Goal: Transaction & Acquisition: Purchase product/service

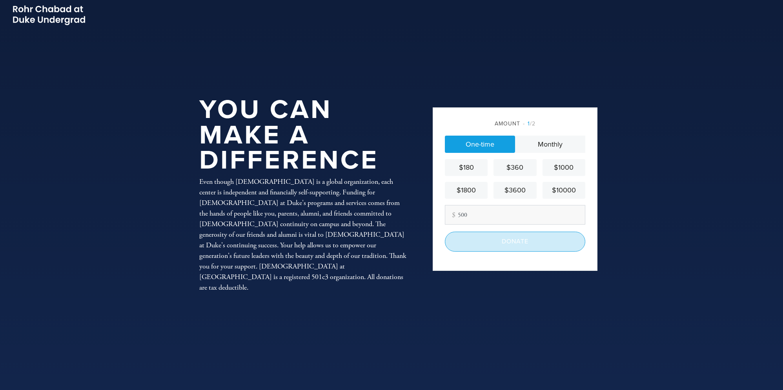
type input "500"
click at [508, 242] on input "Donate" at bounding box center [515, 242] width 140 height 20
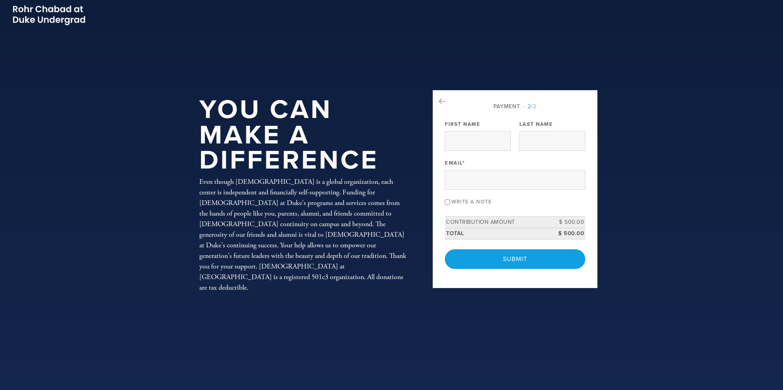
click at [476, 201] on label "Write a note" at bounding box center [472, 202] width 40 height 6
click at [450, 201] on input "Write a note" at bounding box center [447, 202] width 5 height 5
checkbox input "true"
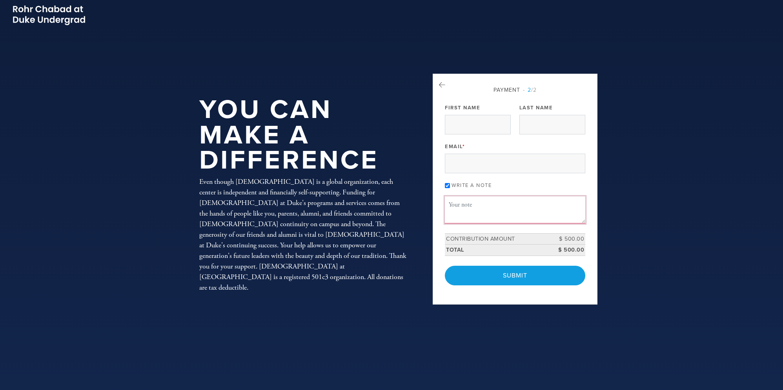
click at [476, 204] on textarea "Message or dedication" at bounding box center [515, 210] width 140 height 27
click at [74, 19] on img at bounding box center [49, 15] width 75 height 22
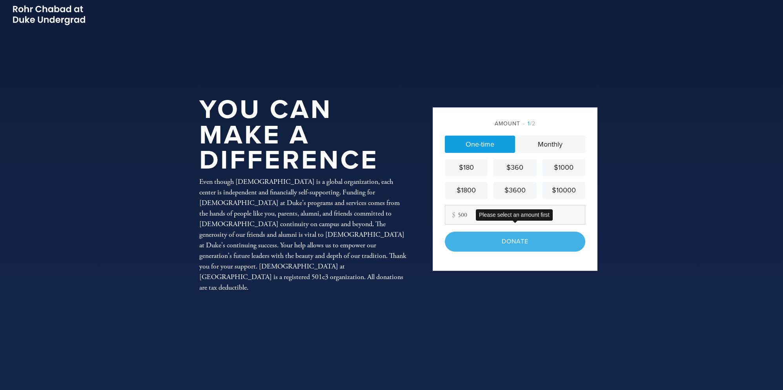
click at [508, 246] on div "Donate" at bounding box center [515, 242] width 140 height 20
click at [519, 241] on div "Donate" at bounding box center [515, 242] width 140 height 20
click at [508, 142] on link "One-time" at bounding box center [480, 144] width 70 height 17
click at [512, 235] on div "Donate" at bounding box center [515, 242] width 140 height 20
click at [512, 243] on div "Donate" at bounding box center [515, 242] width 140 height 20
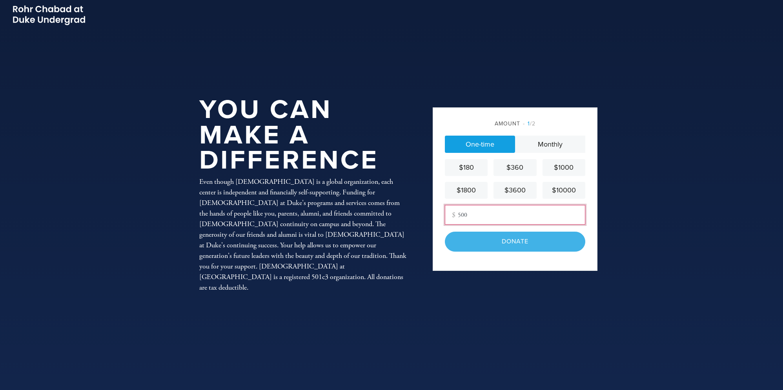
click at [465, 218] on input "500" at bounding box center [515, 215] width 140 height 20
click at [468, 217] on input "500" at bounding box center [515, 215] width 140 height 20
click at [482, 234] on div "Donate" at bounding box center [515, 242] width 140 height 20
drag, startPoint x: 479, startPoint y: 217, endPoint x: 454, endPoint y: 214, distance: 24.8
click at [454, 214] on div "Other Amount 500" at bounding box center [515, 215] width 140 height 20
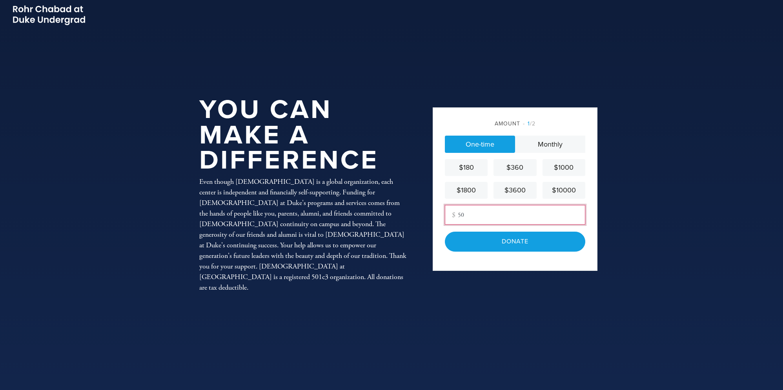
type input "500"
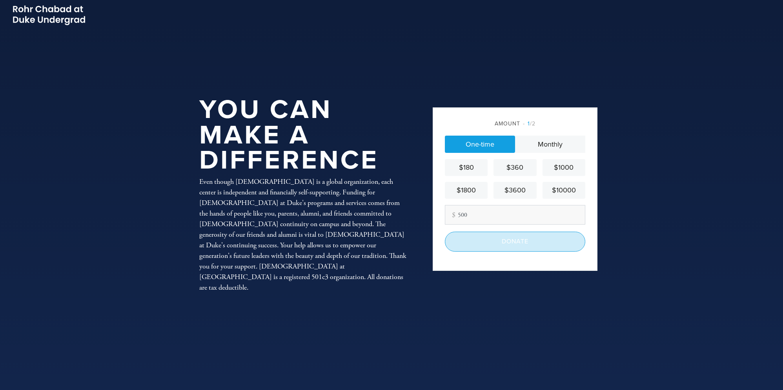
click at [497, 242] on input "Donate" at bounding box center [515, 242] width 140 height 20
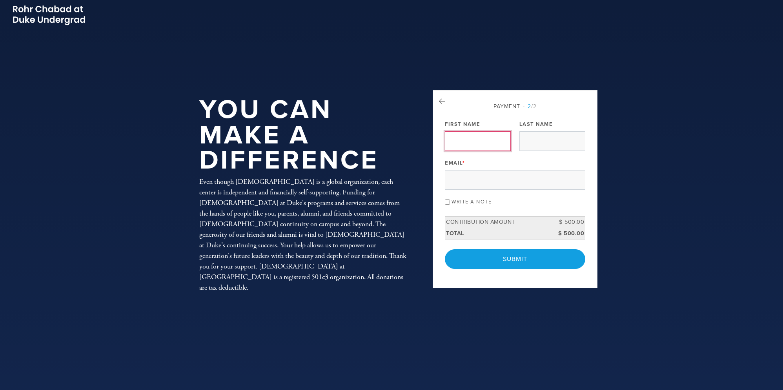
click at [478, 146] on input "First Name" at bounding box center [478, 141] width 66 height 20
type input "Trey"
type input "Meehan"
type input "treym@campusfairness.com"
click at [476, 202] on label "Write a note" at bounding box center [472, 202] width 40 height 6
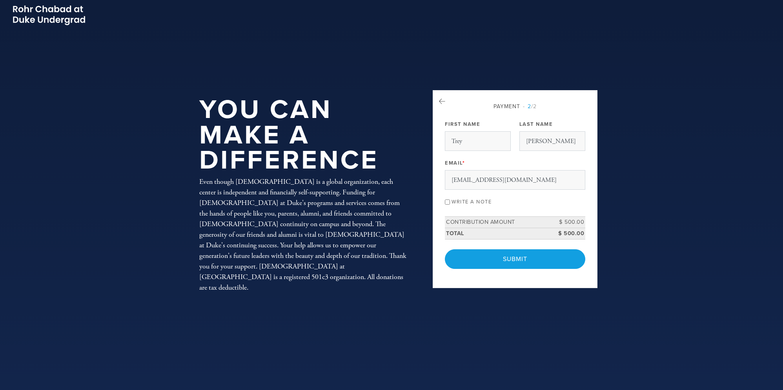
click at [450, 202] on input "Write a note" at bounding box center [447, 202] width 5 height 5
checkbox input "true"
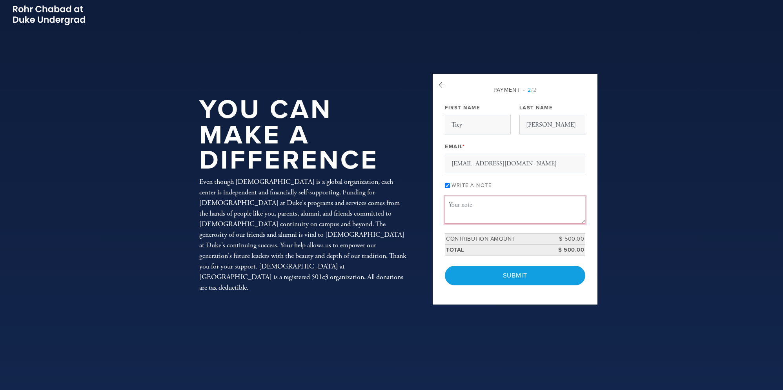
click at [476, 215] on textarea "Message or dedication" at bounding box center [515, 210] width 140 height 27
paste textarea "Noa Miasnik, one of the StandWithUs Emerson Fellows at Duke, is working very ha…"
drag, startPoint x: 513, startPoint y: 214, endPoint x: 508, endPoint y: 206, distance: 9.0
click at [508, 206] on textarea "Donation from Alums for Campus Fairness (ACF) to support Noa Miasnik, one of th…" at bounding box center [515, 210] width 140 height 27
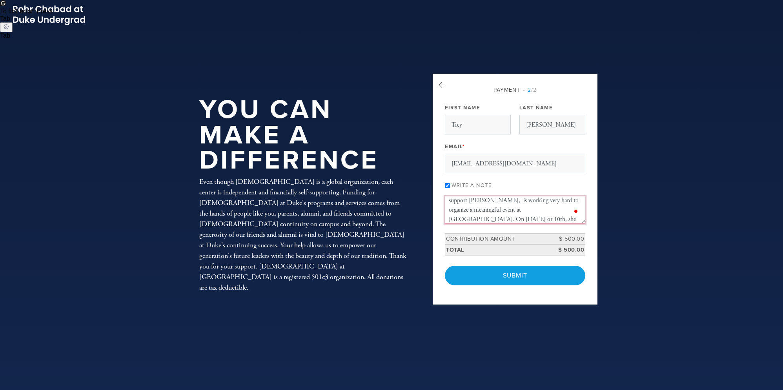
scroll to position [16, 0]
drag, startPoint x: 532, startPoint y: 211, endPoint x: 510, endPoint y: 212, distance: 21.2
click at [510, 212] on textarea "Donation from Alums for Campus Fairness (ACF) to support Noa Miasnik, is workin…" at bounding box center [515, 210] width 140 height 27
drag, startPoint x: 466, startPoint y: 214, endPoint x: 532, endPoint y: 204, distance: 65.9
click at [532, 204] on textarea "Donation from Alums for Campus Fairness (ACF) to support Noa Miasnik and hostin…" at bounding box center [515, 210] width 140 height 27
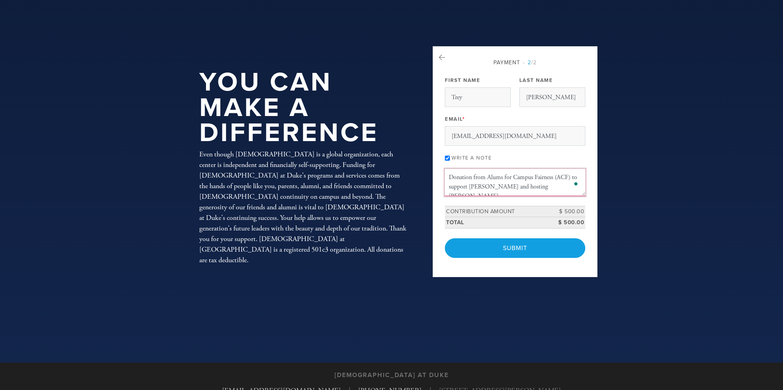
click at [572, 188] on textarea "Donation from Alums for Campus Fairness (ACF) to support Noa Miasnik and hostin…" at bounding box center [515, 182] width 140 height 27
type textarea "Donation from Alums for Campus Fairness (ACF) to support Noa Miasnik and hostin…"
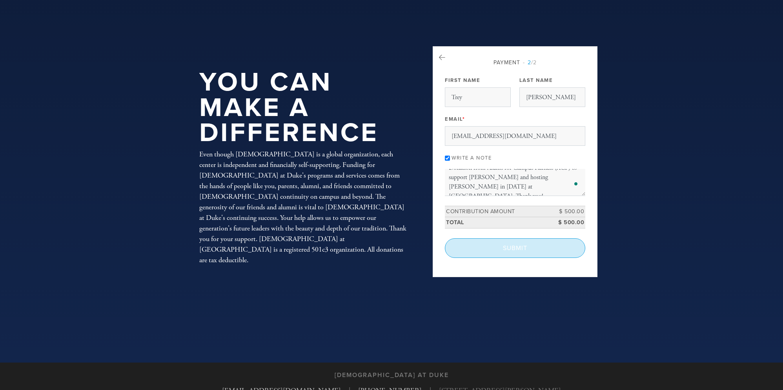
click at [541, 245] on input "Submit" at bounding box center [515, 249] width 140 height 20
